Goal: Obtain resource: Download file/media

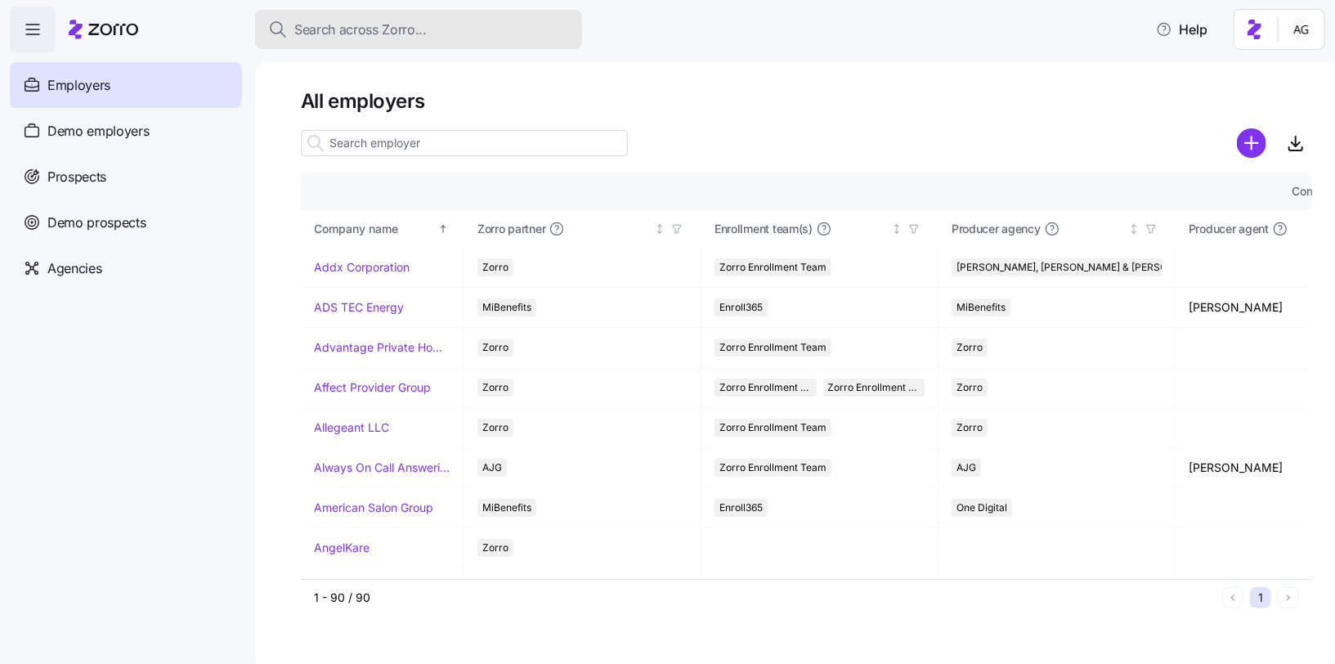
click at [400, 31] on span "Search across Zorro..." at bounding box center [360, 30] width 132 height 20
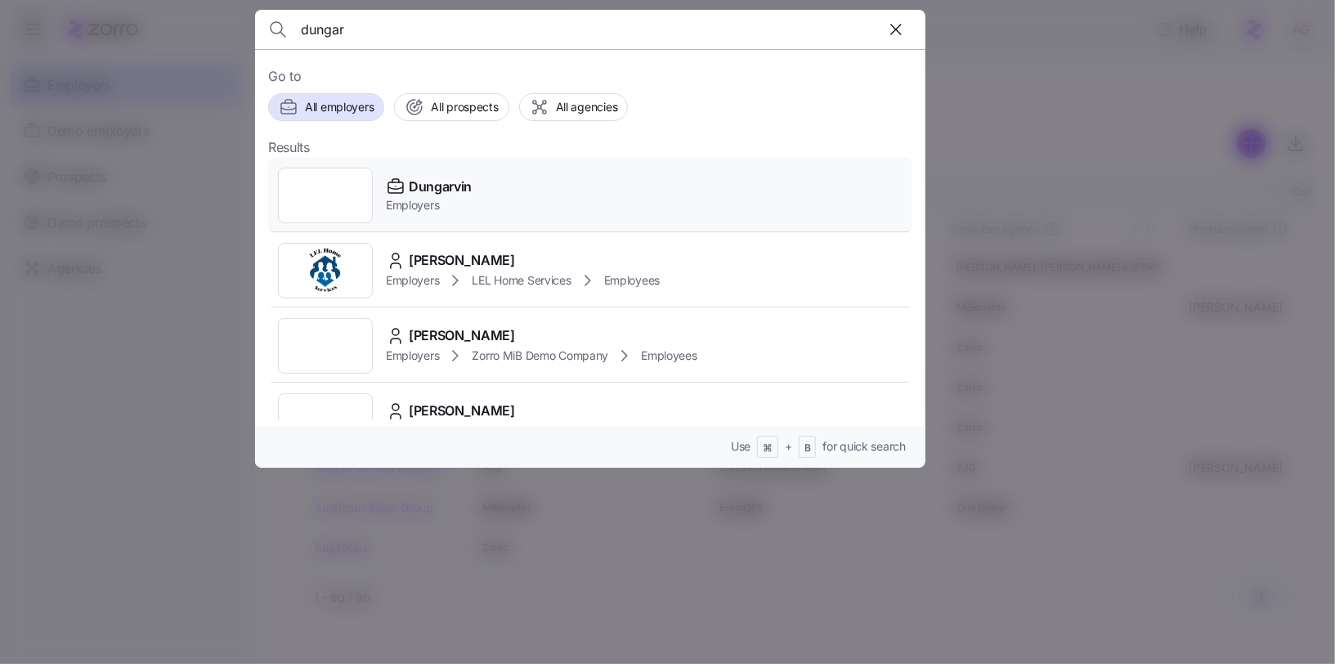
type input "dungar"
click at [428, 177] on span "Dungarvin" at bounding box center [440, 187] width 63 height 20
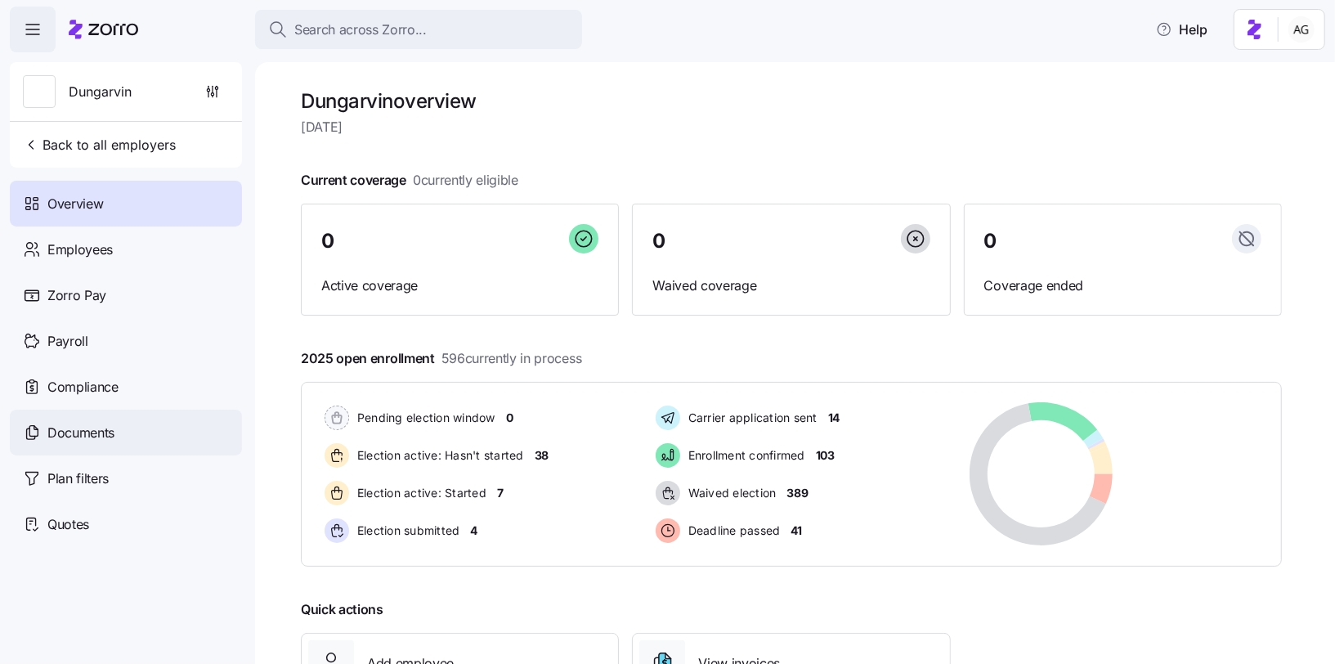
click at [80, 427] on span "Documents" at bounding box center [80, 433] width 67 height 20
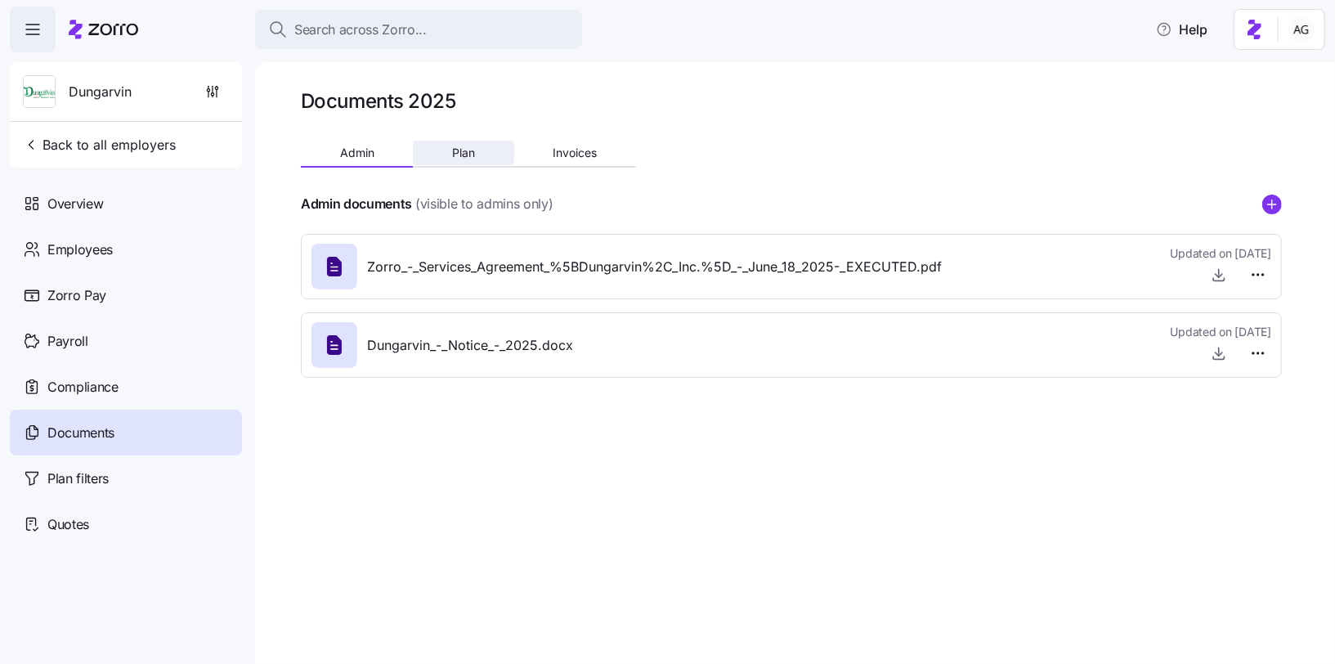
click at [456, 145] on button "Plan" at bounding box center [463, 153] width 101 height 25
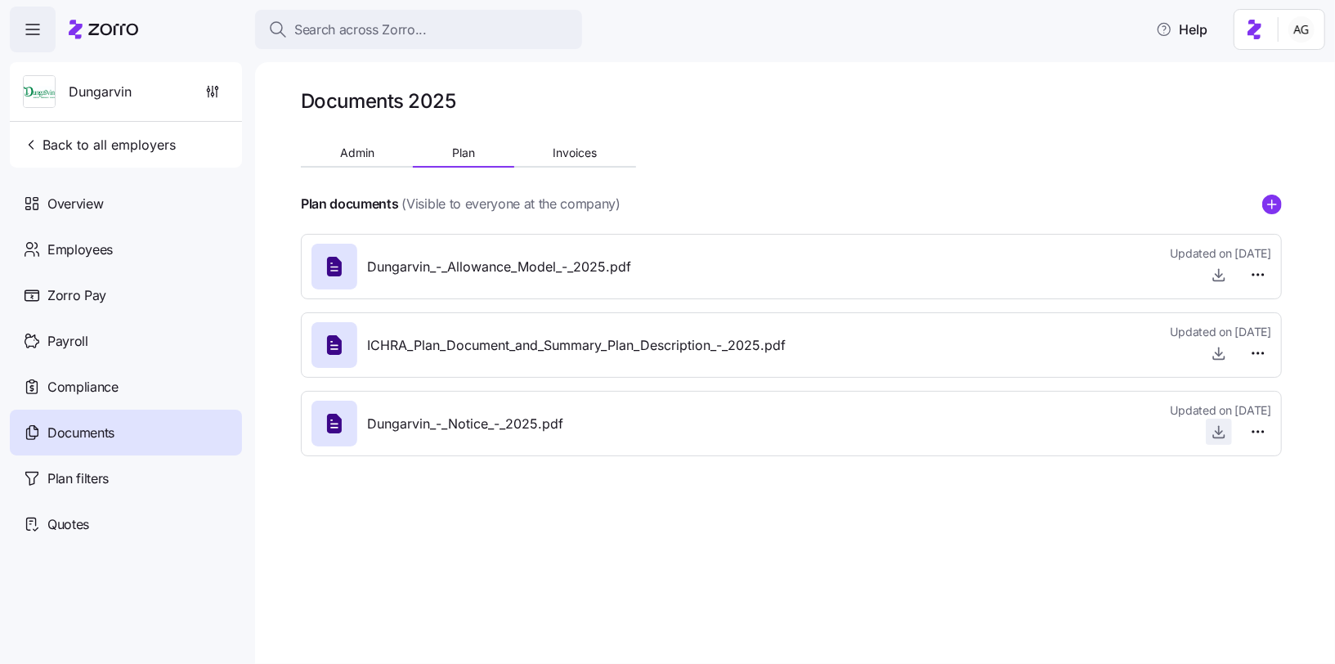
click at [1219, 428] on icon "button" at bounding box center [1219, 430] width 0 height 8
